Goal: Task Accomplishment & Management: Use online tool/utility

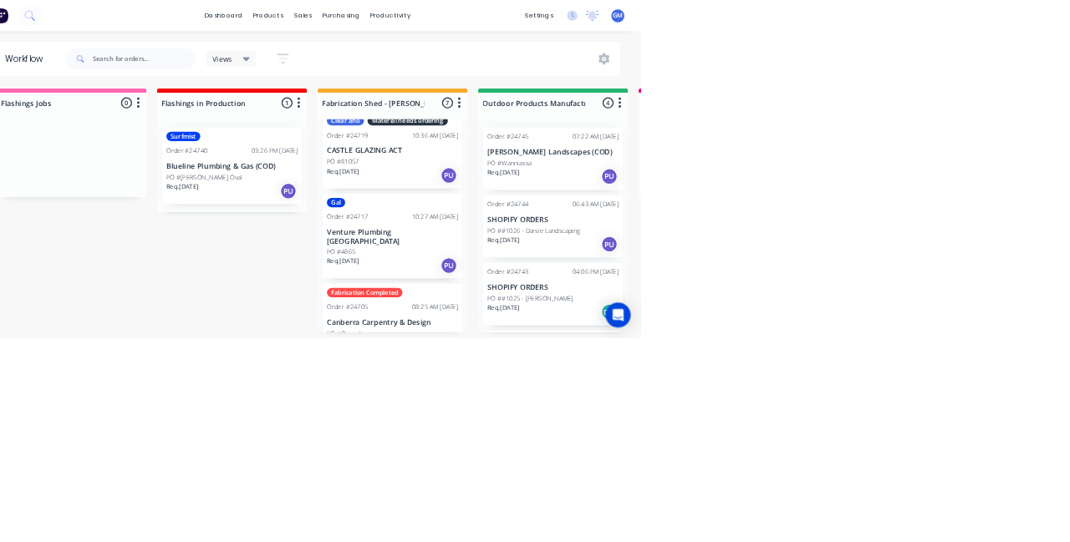
scroll to position [25, 0]
click at [649, 367] on p "Venture Plumbing [GEOGRAPHIC_DATA]" at bounding box center [671, 380] width 211 height 28
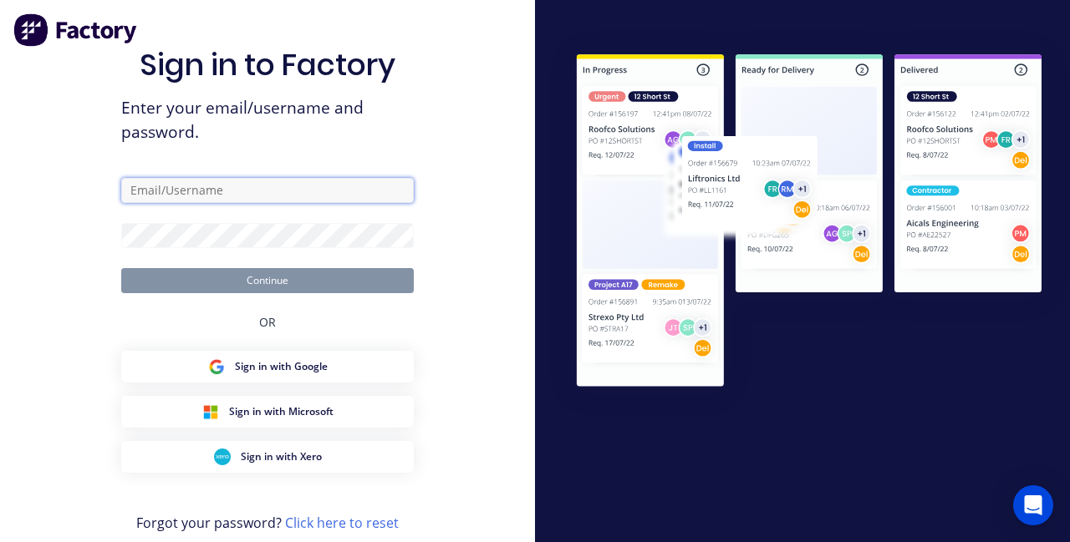
click at [262, 203] on input "text" at bounding box center [267, 190] width 292 height 25
type input "[PERSON_NAME][EMAIL_ADDRESS][PERSON_NAME][DOMAIN_NAME]"
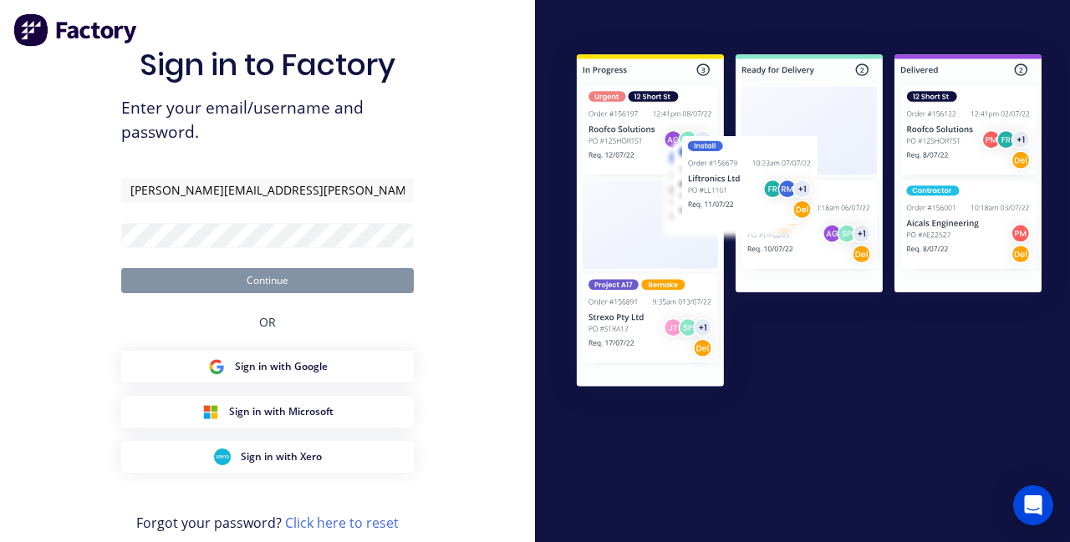
click at [121, 268] on button "Continue" at bounding box center [267, 280] width 292 height 25
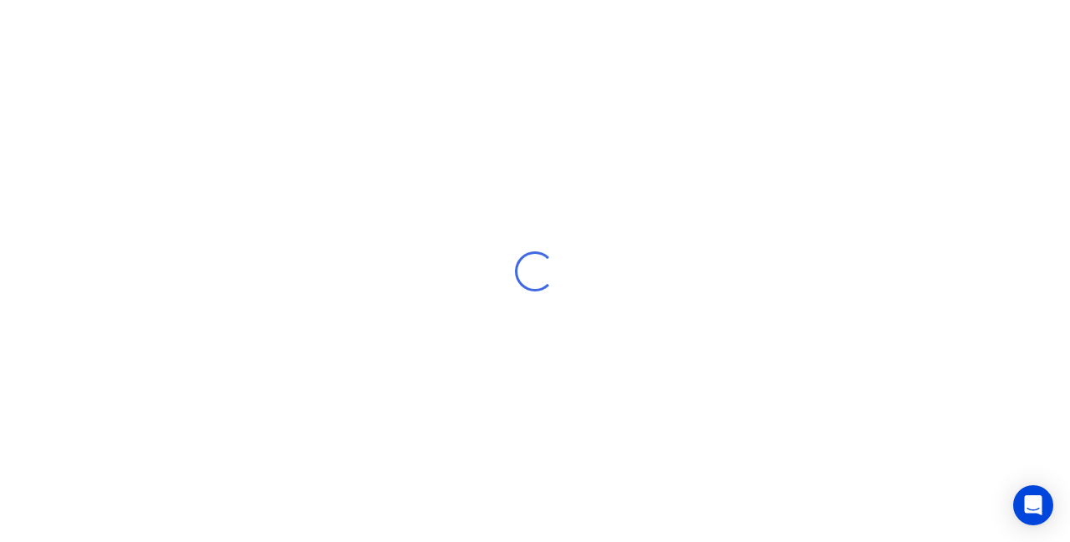
click at [297, 322] on div "Loading..." at bounding box center [535, 271] width 1070 height 542
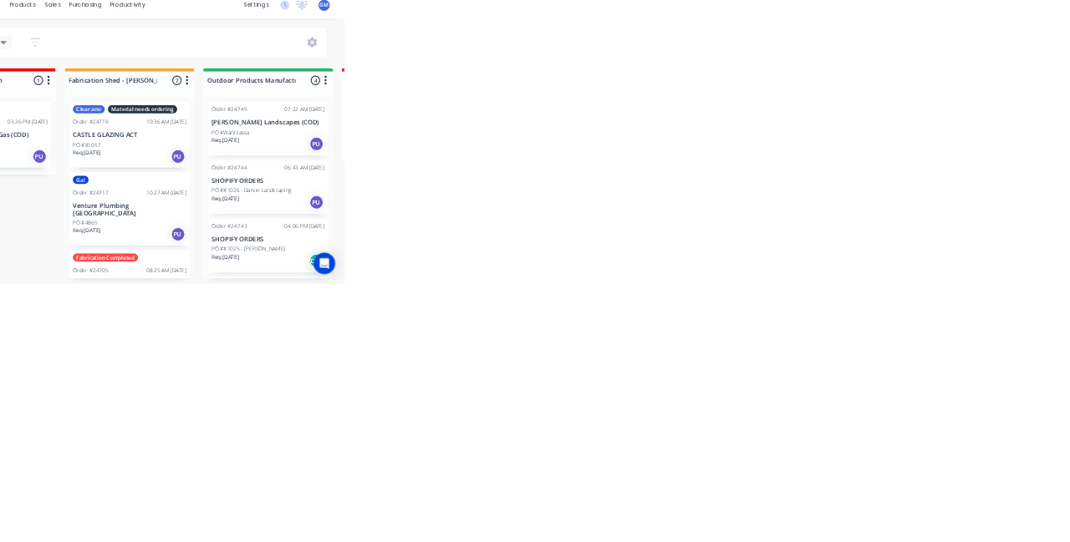
click at [675, 355] on div "Gal" at bounding box center [671, 350] width 211 height 15
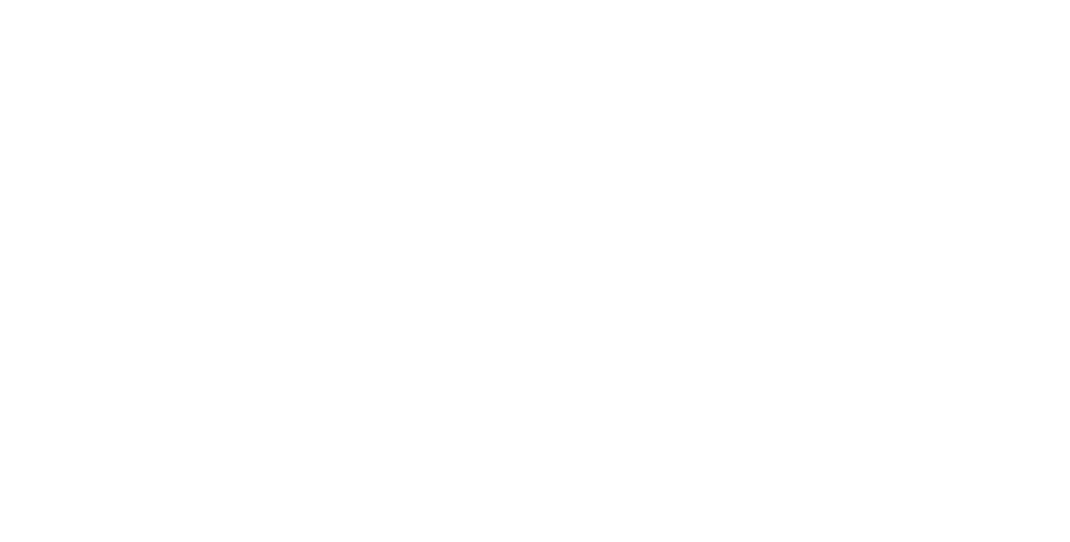
click at [891, 346] on div "Gal" at bounding box center [876, 350] width 29 height 15
type input "Fab"
click at [775, 231] on div "Assigned to Add team member" at bounding box center [691, 191] width 167 height 116
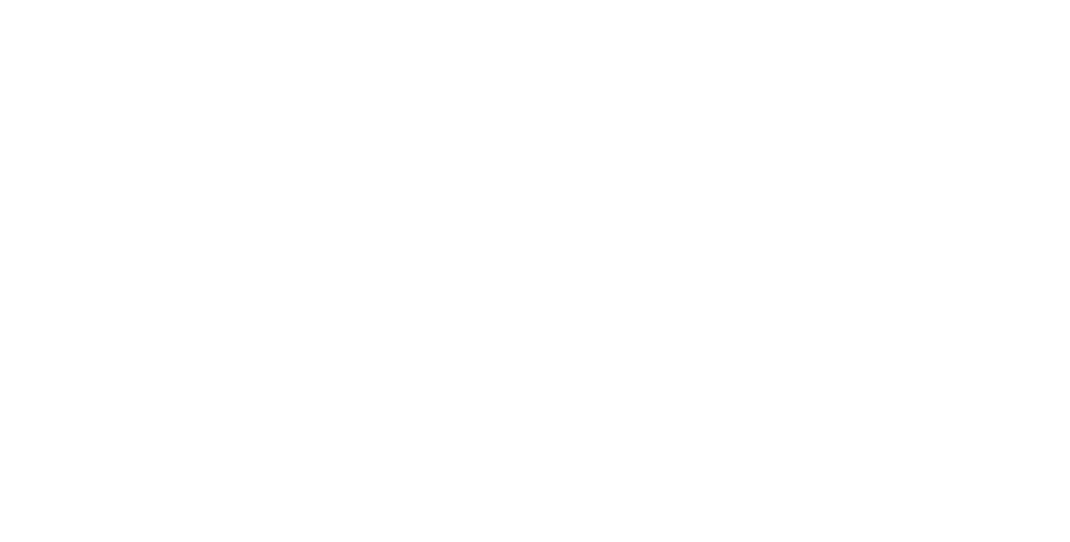
click at [798, 102] on button "Close" at bounding box center [767, 92] width 61 height 27
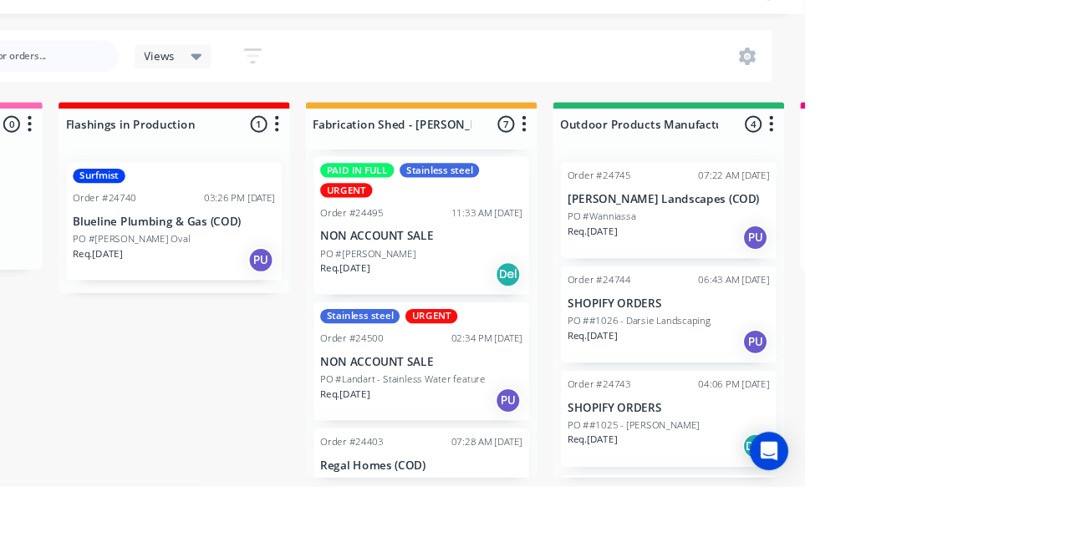
scroll to position [414, 0]
